Goal: Entertainment & Leisure: Consume media (video, audio)

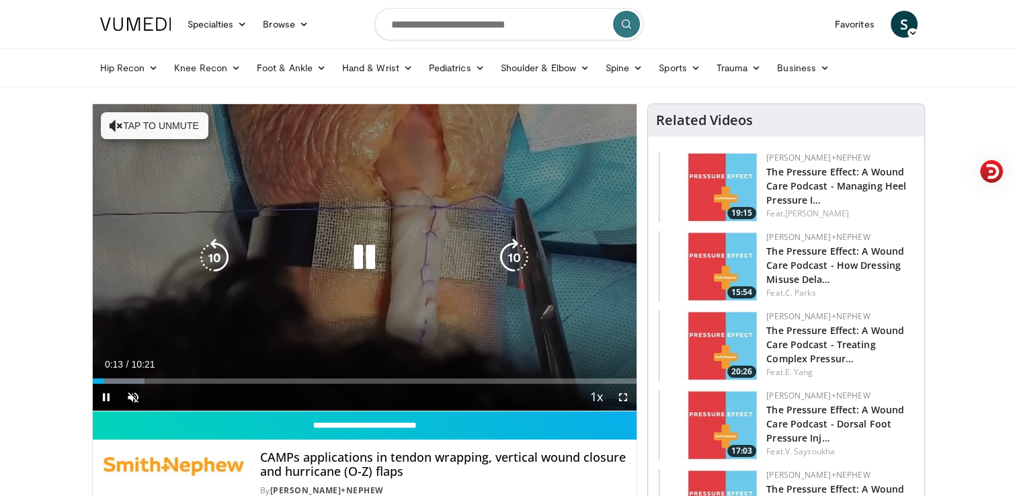
click at [177, 138] on div "10 seconds Tap to unmute" at bounding box center [365, 257] width 544 height 306
click at [175, 129] on button "Tap to unmute" at bounding box center [155, 125] width 108 height 27
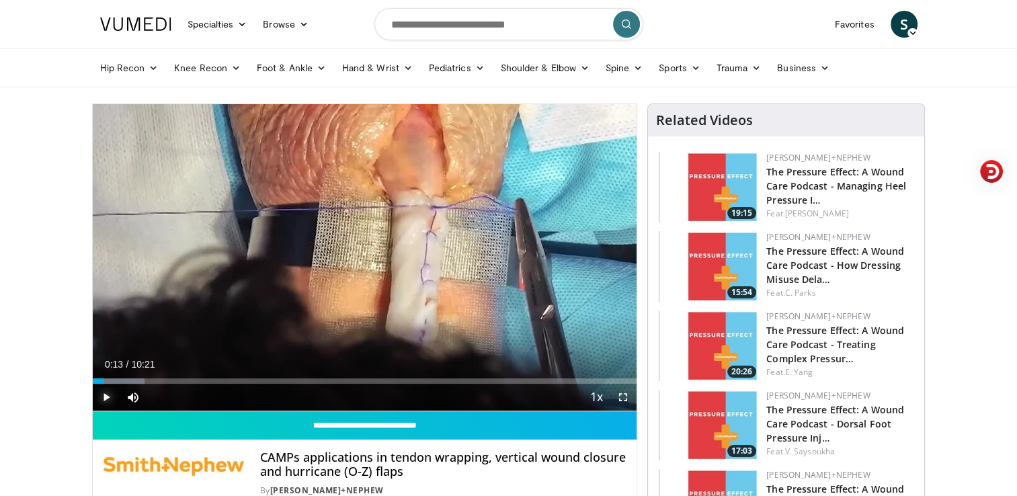
click at [104, 395] on span "Video Player" at bounding box center [106, 397] width 27 height 27
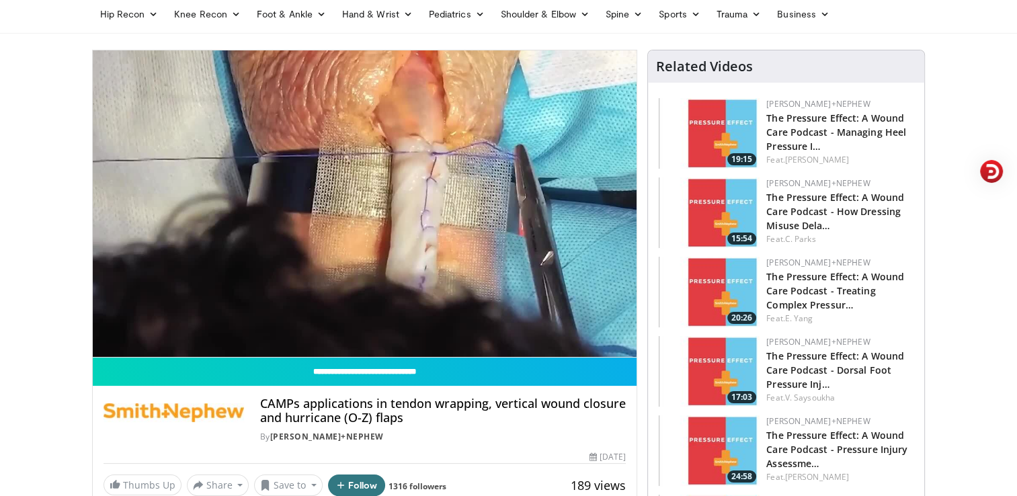
scroll to position [81, 0]
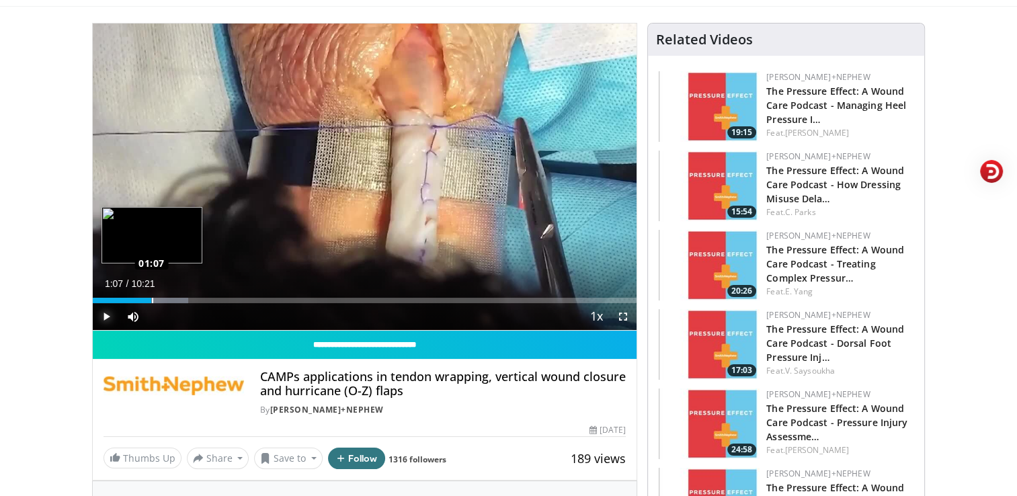
click at [151, 296] on div "Loaded : 17.55% 01:07 01:07" at bounding box center [365, 296] width 544 height 13
click at [183, 298] on div "Loaded : 20.75% 01:08 01:43" at bounding box center [365, 300] width 544 height 5
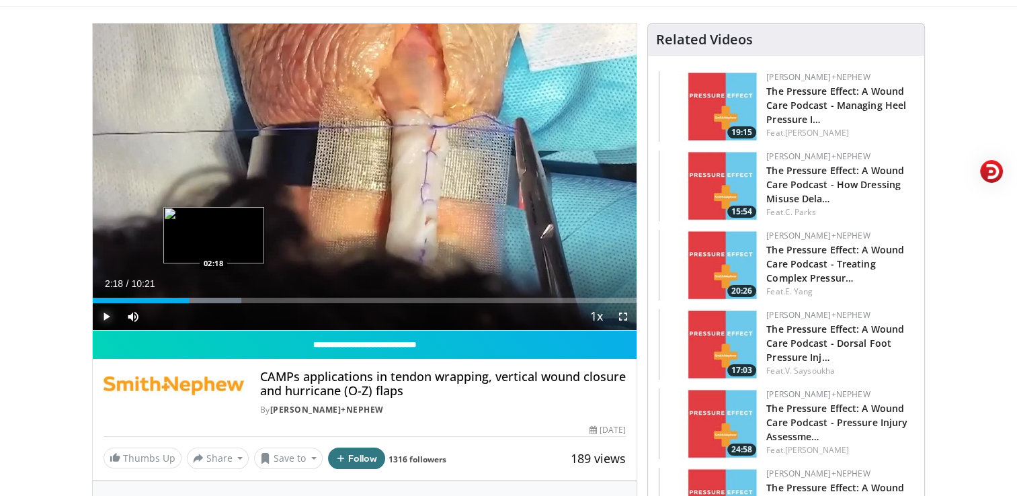
click at [212, 300] on div "Progress Bar" at bounding box center [201, 300] width 80 height 5
click at [230, 299] on div "Progress Bar" at bounding box center [232, 300] width 84 height 5
click at [253, 300] on div "Progress Bar" at bounding box center [257, 300] width 56 height 5
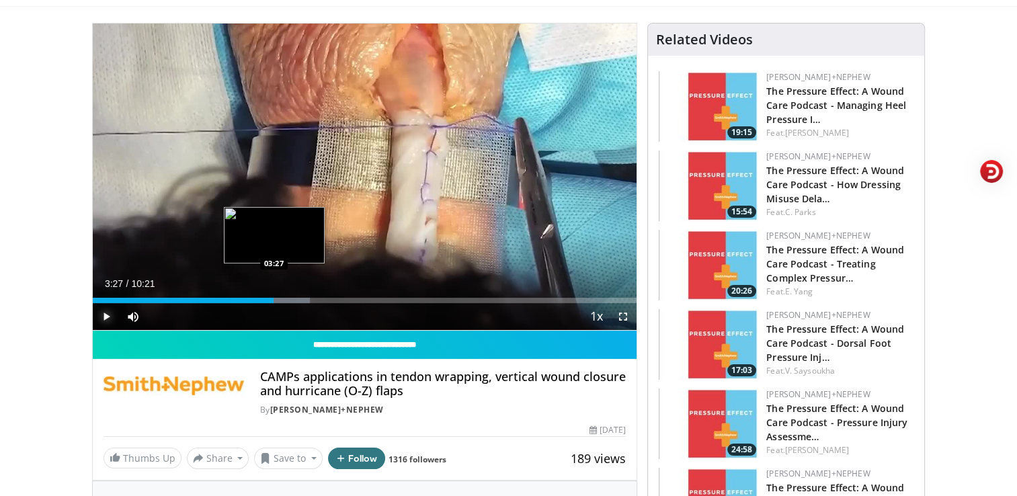
click at [274, 299] on div "Progress Bar" at bounding box center [269, 300] width 81 height 5
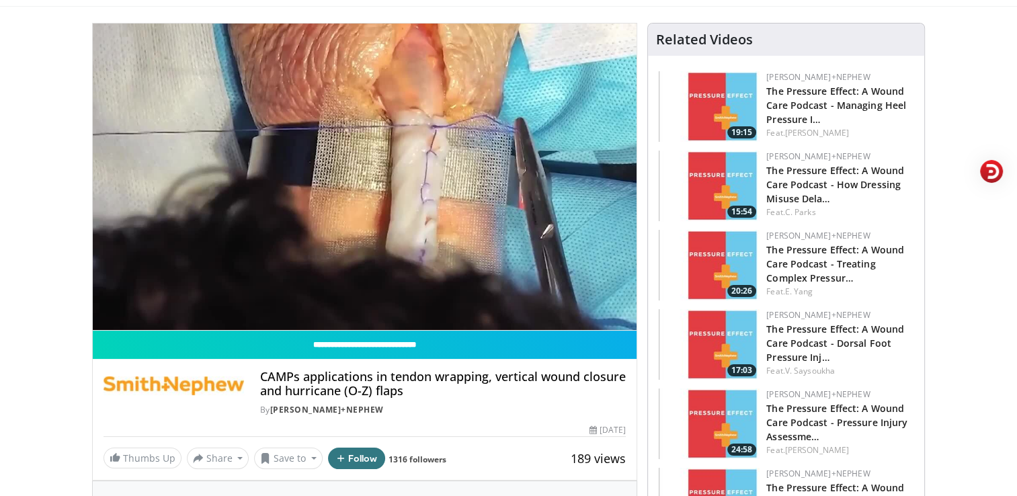
click at [267, 277] on div "10 seconds Tap to unmute" at bounding box center [365, 177] width 544 height 306
